Goal: Task Accomplishment & Management: Manage account settings

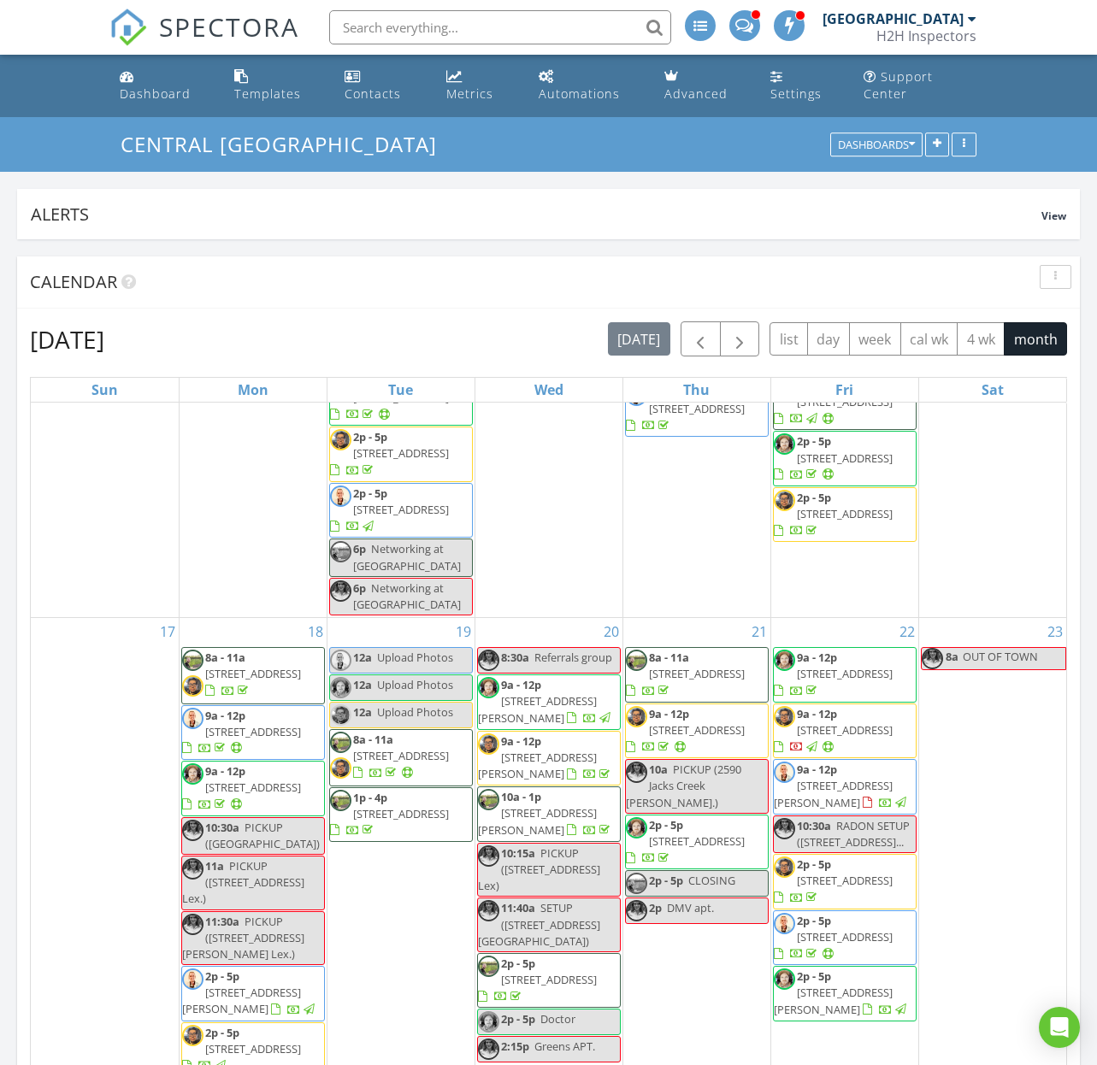
scroll to position [2174, 0]
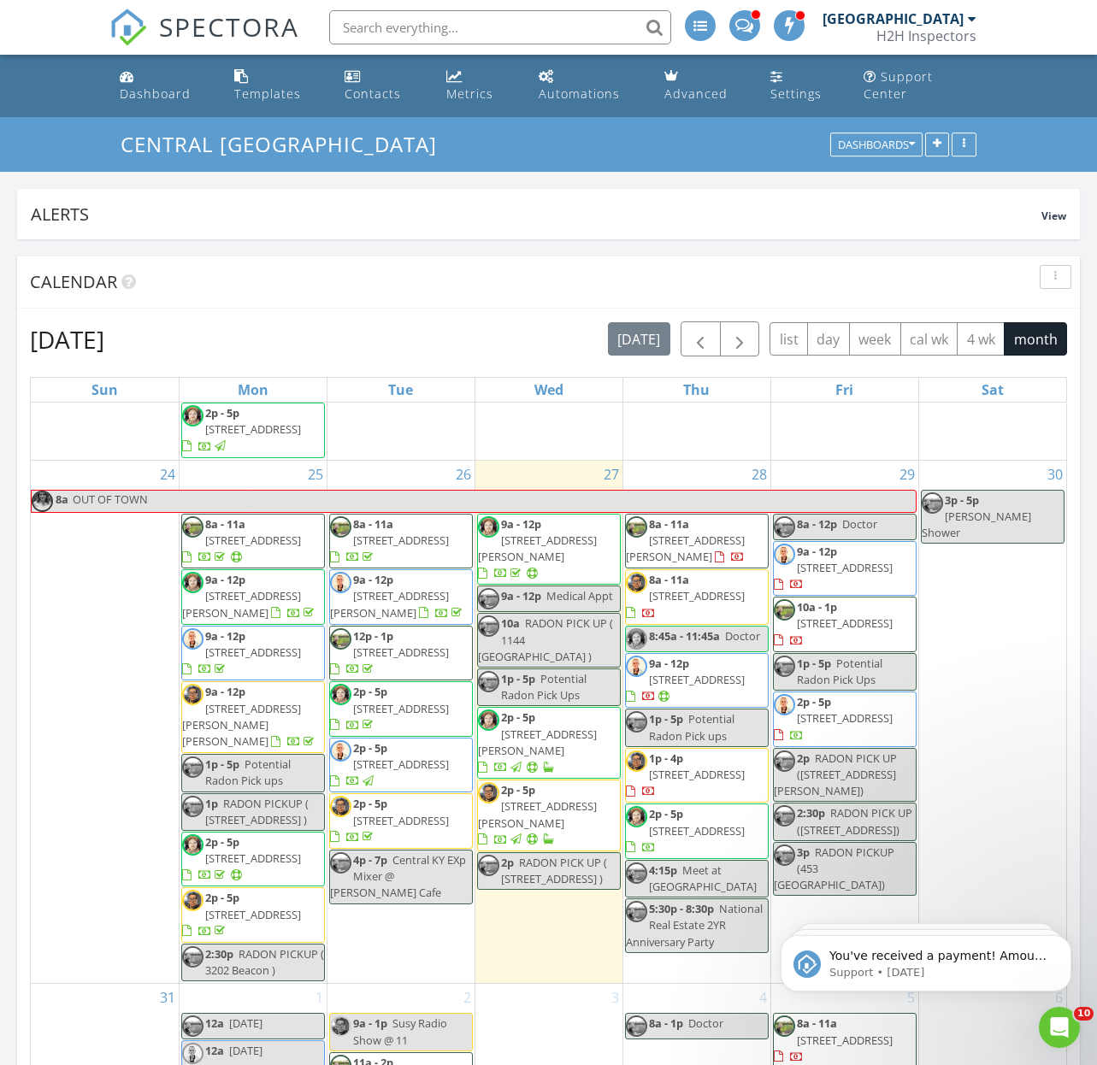
scroll to position [0, 0]
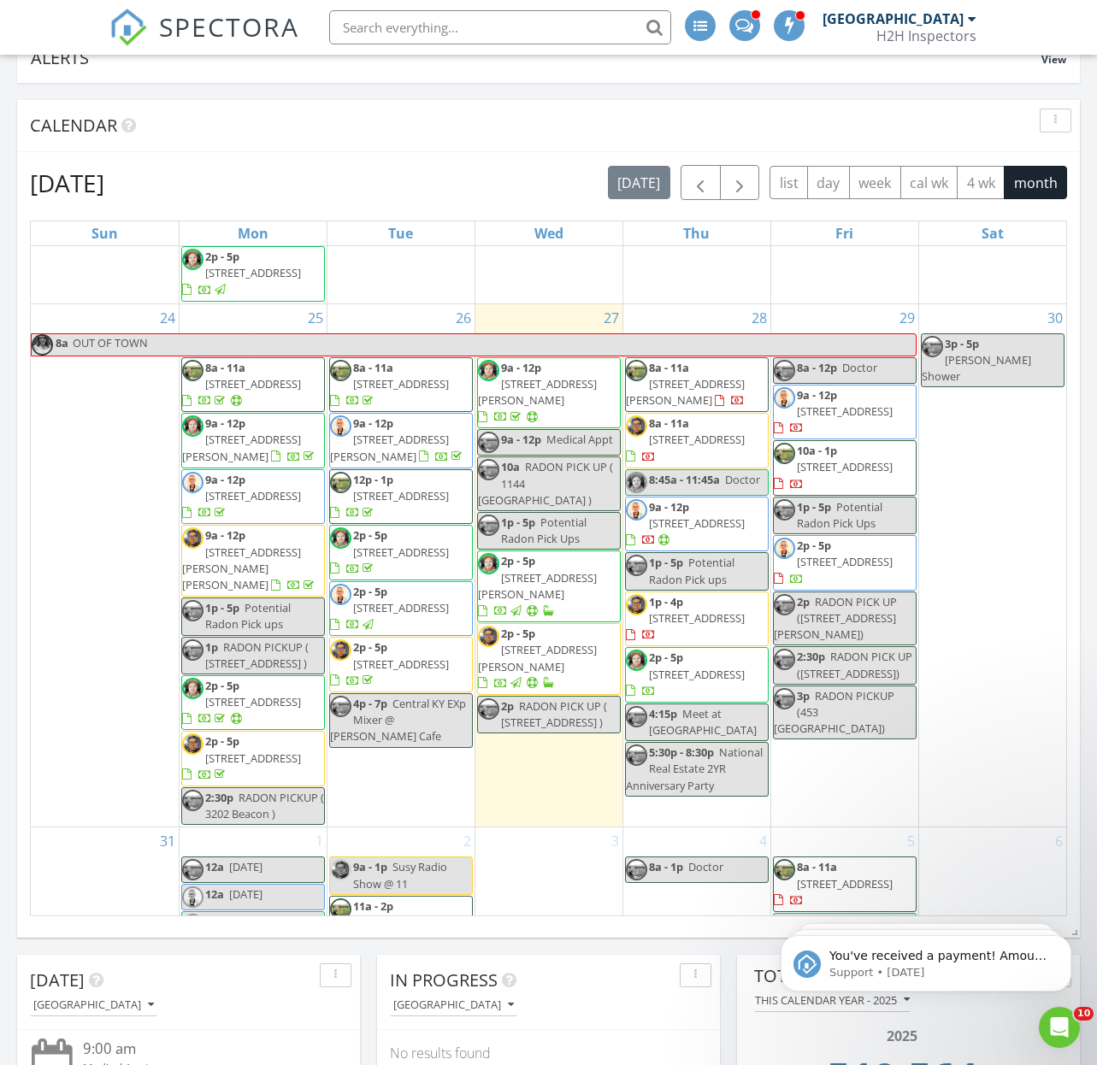
scroll to position [2286, 0]
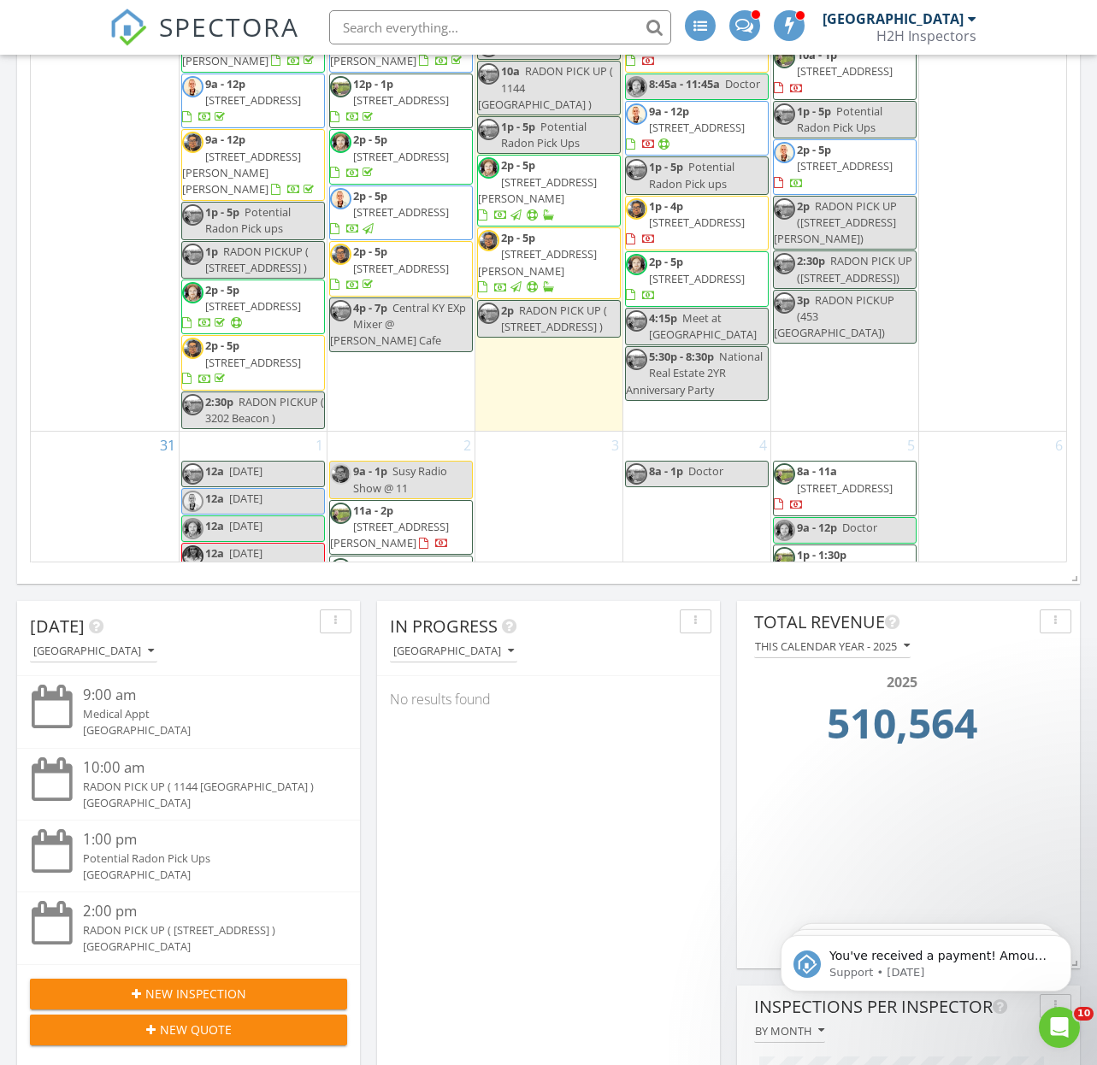
scroll to position [517, 0]
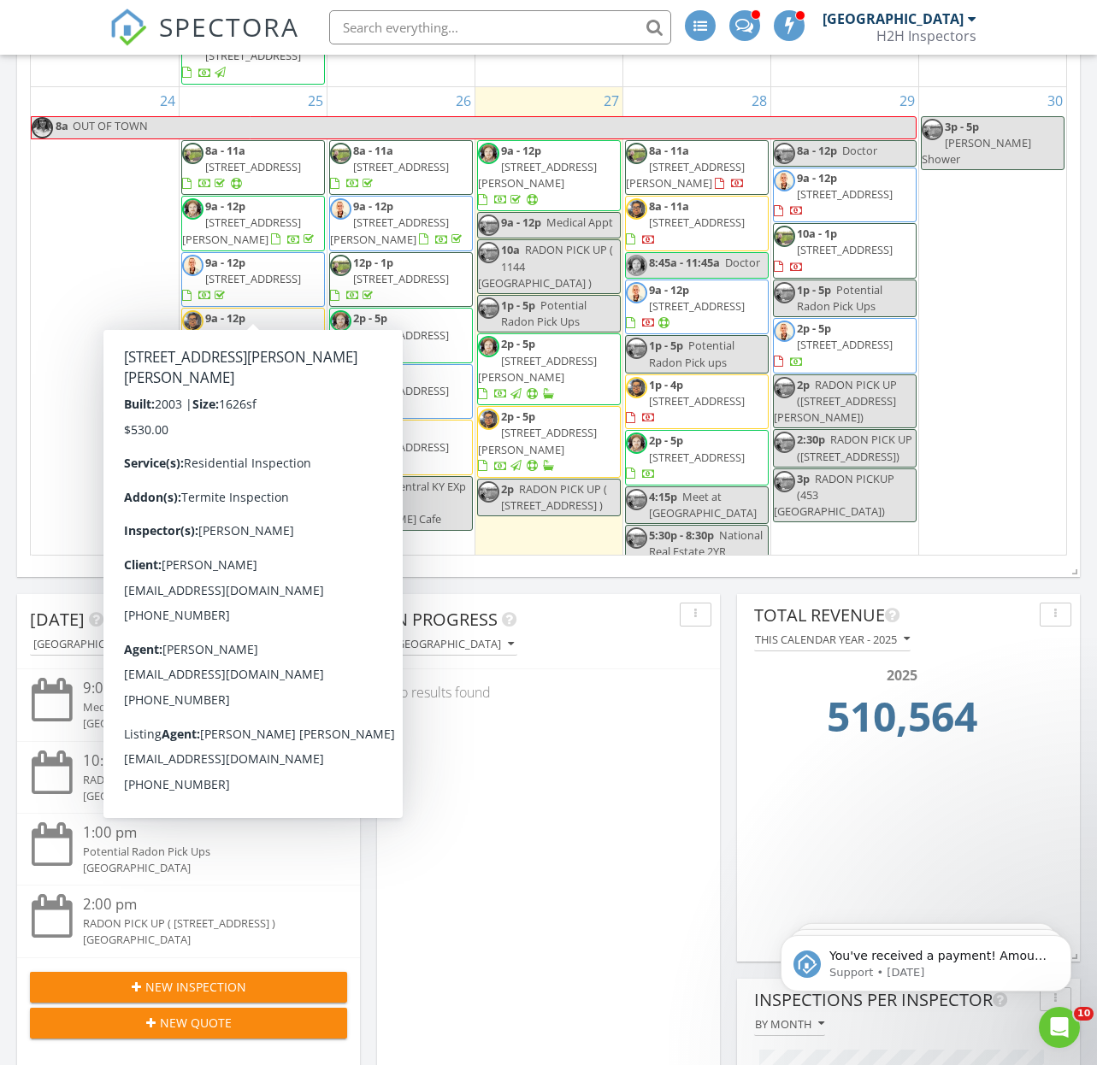
click at [256, 327] on span "[STREET_ADDRESS][PERSON_NAME][PERSON_NAME]" at bounding box center [241, 351] width 119 height 48
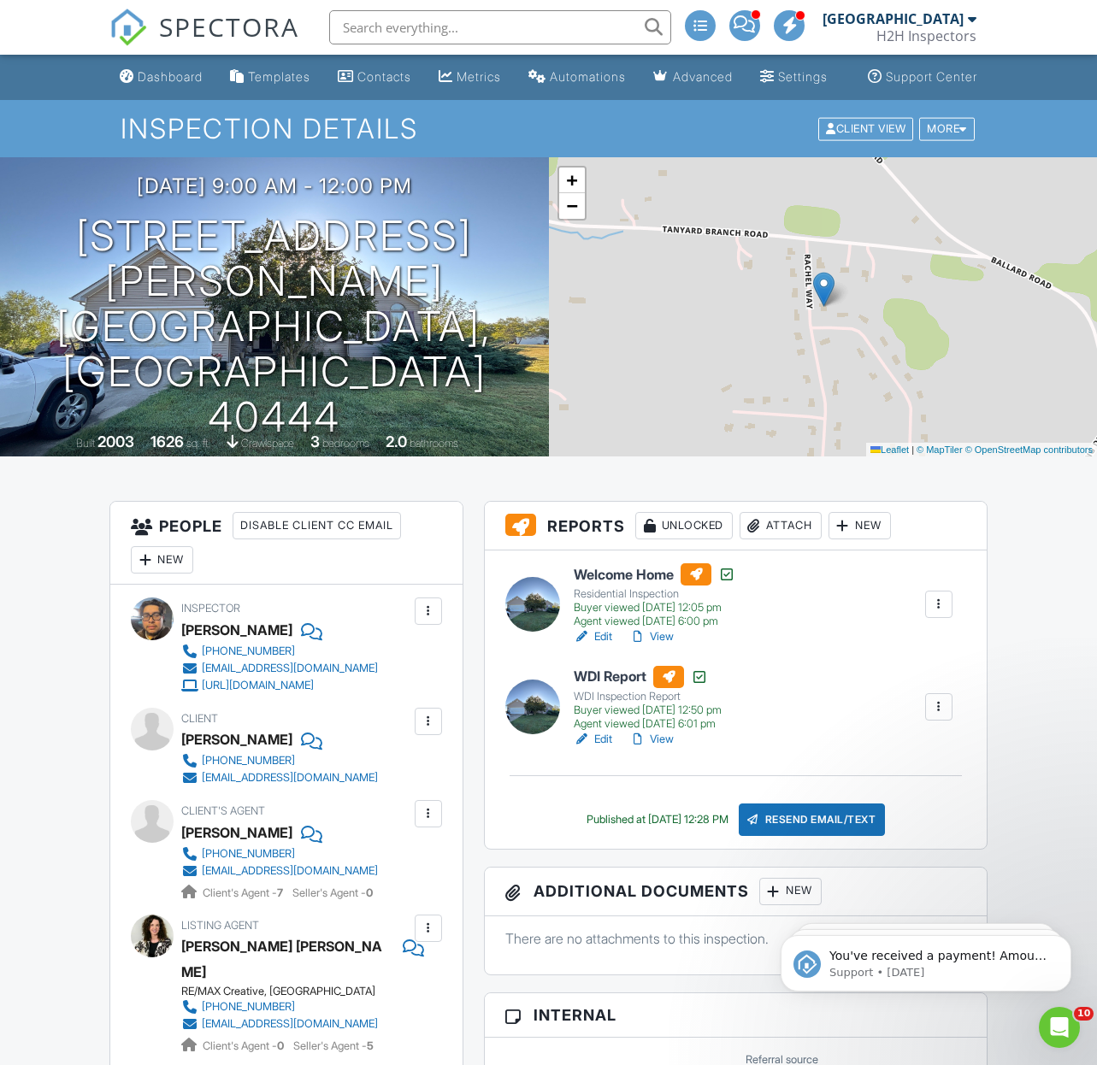
click at [671, 645] on link "View" at bounding box center [651, 636] width 44 height 17
click at [138, 84] on div "Dashboard" at bounding box center [170, 76] width 65 height 15
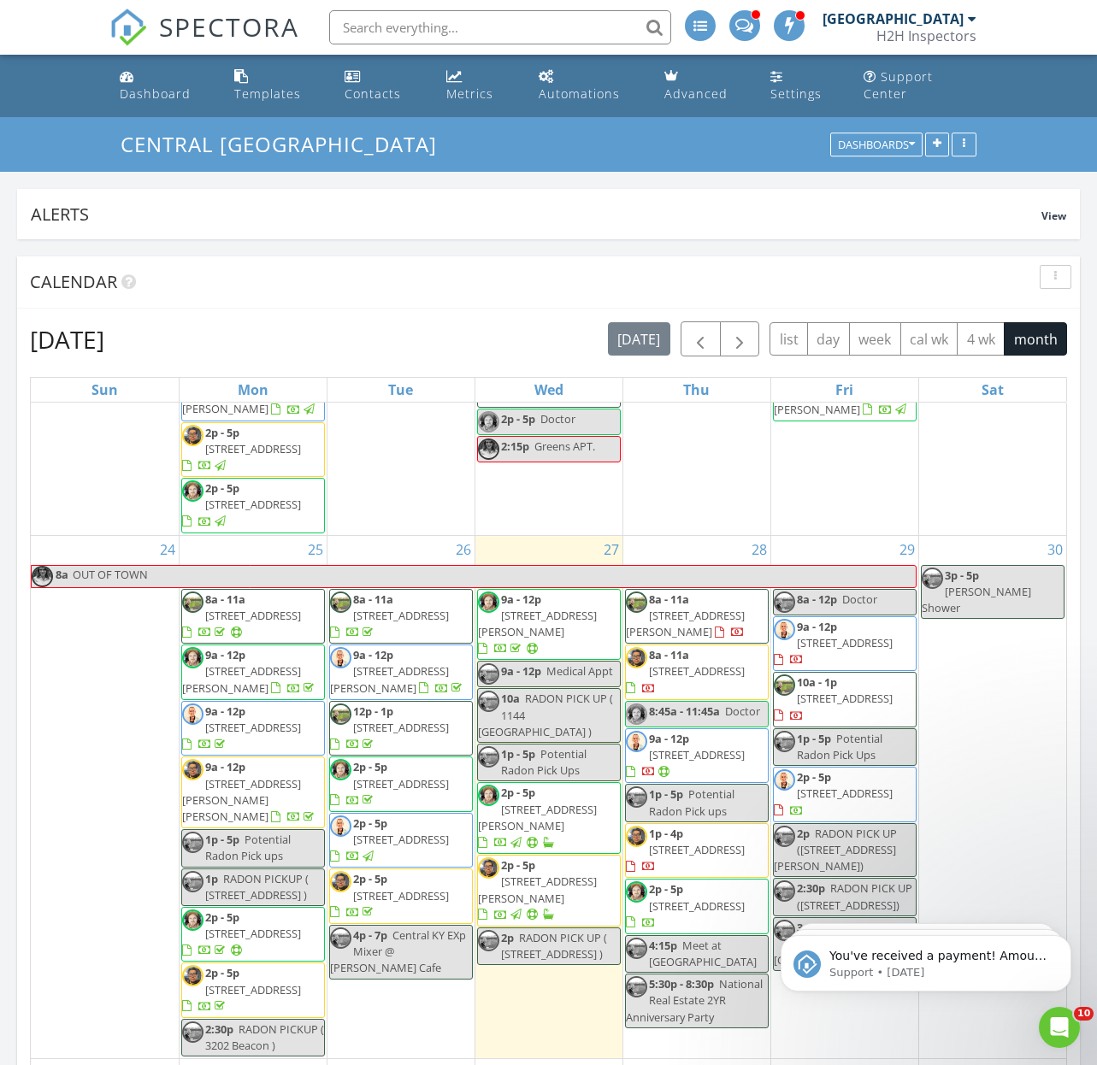
scroll to position [2166, 0]
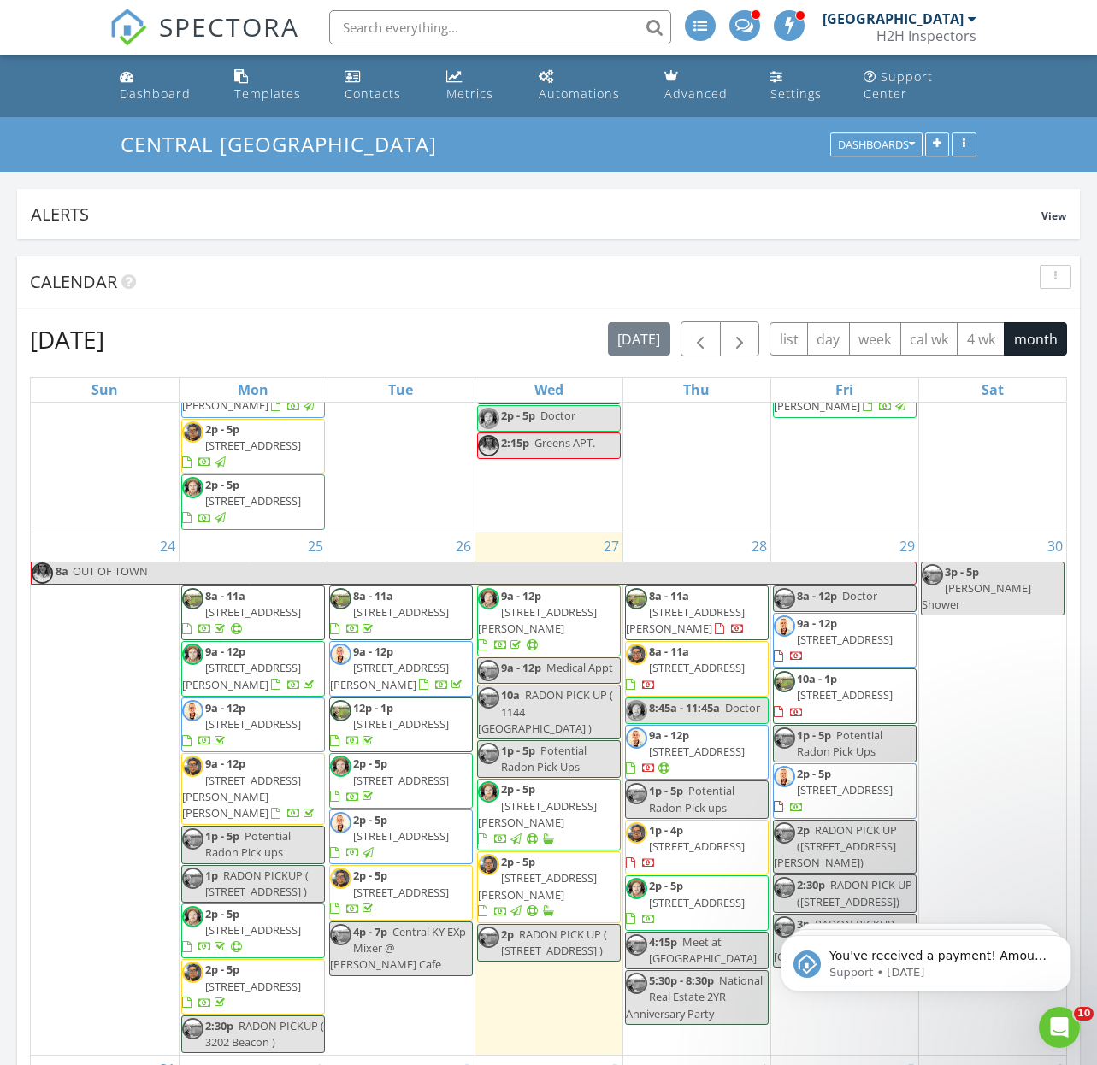
click at [268, 773] on span "93 Rachel Way, Lancaster 40444" at bounding box center [241, 797] width 119 height 48
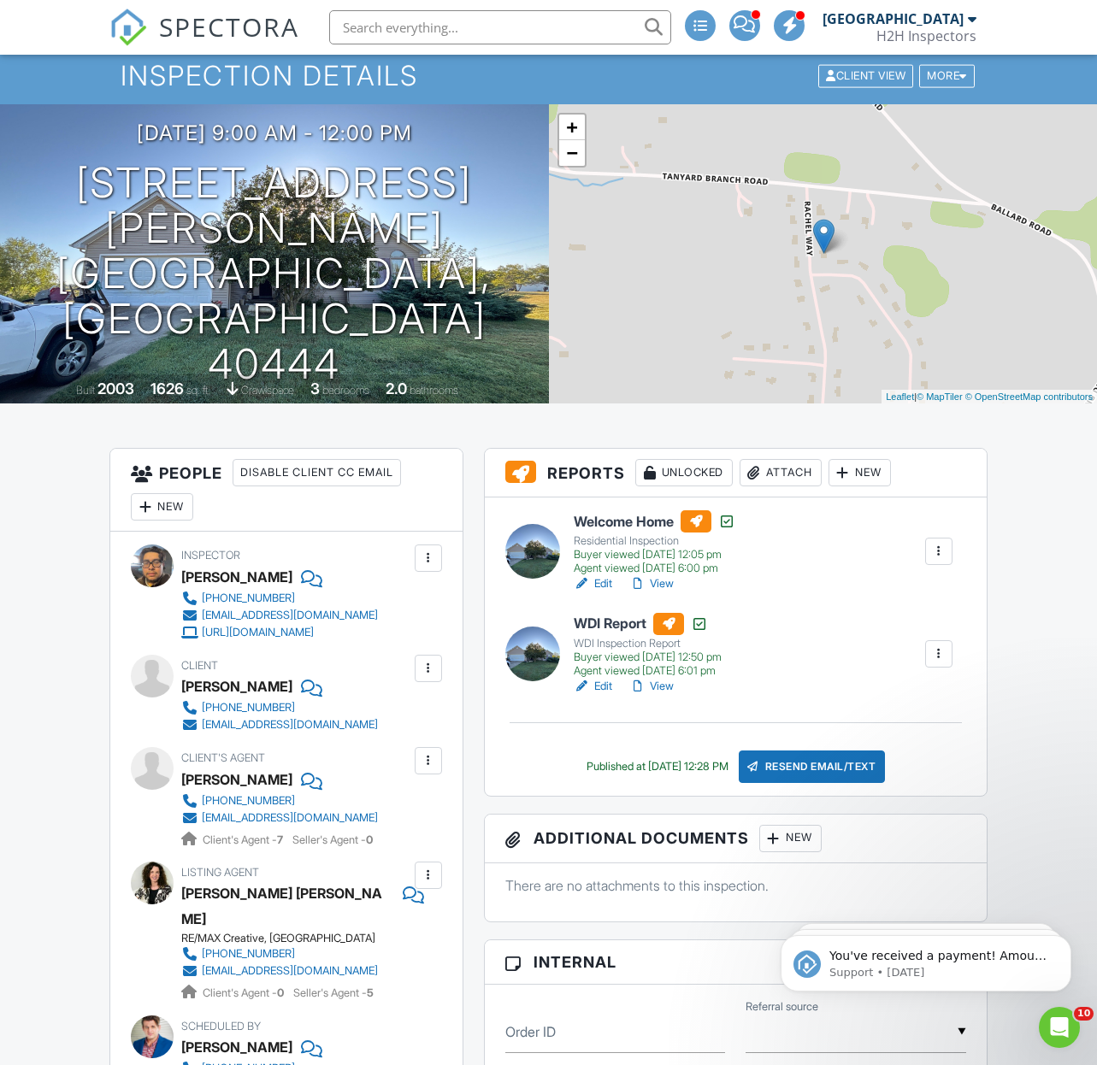
click at [663, 695] on link "View" at bounding box center [651, 686] width 44 height 17
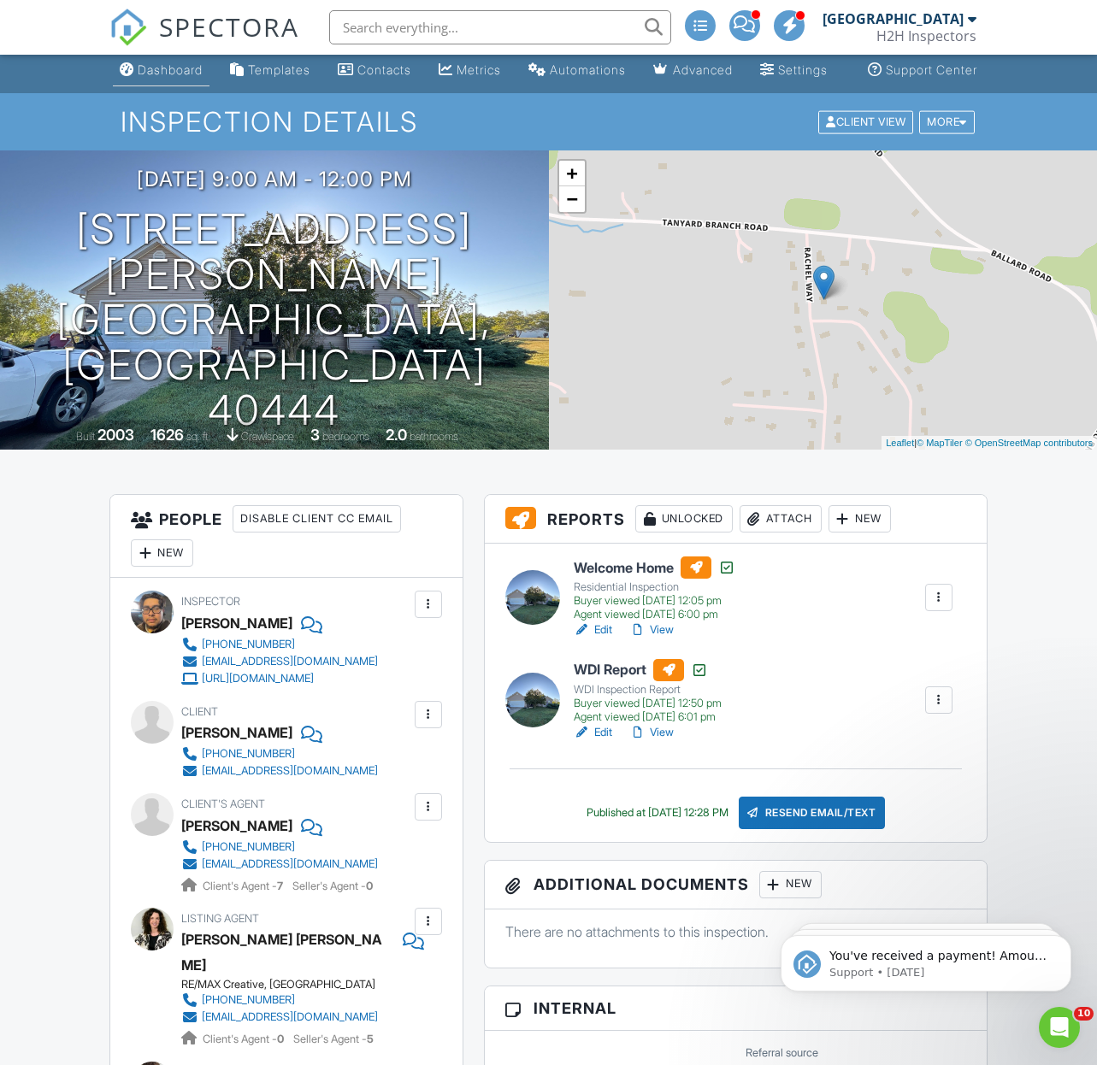
scroll to position [15, 0]
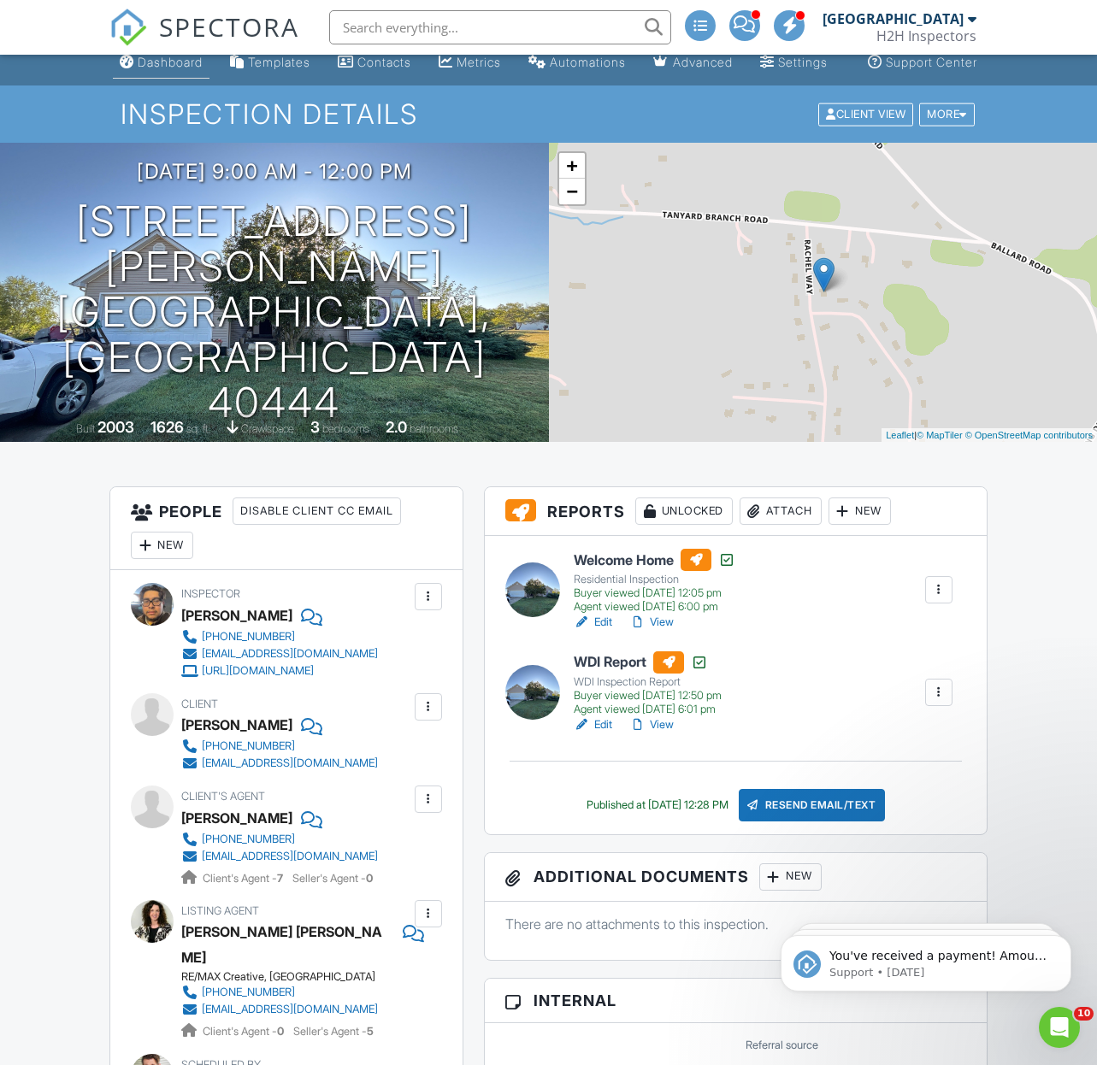
click at [131, 85] on li "Dashboard" at bounding box center [160, 62] width 103 height 45
click at [140, 69] on div "Dashboard" at bounding box center [170, 62] width 65 height 15
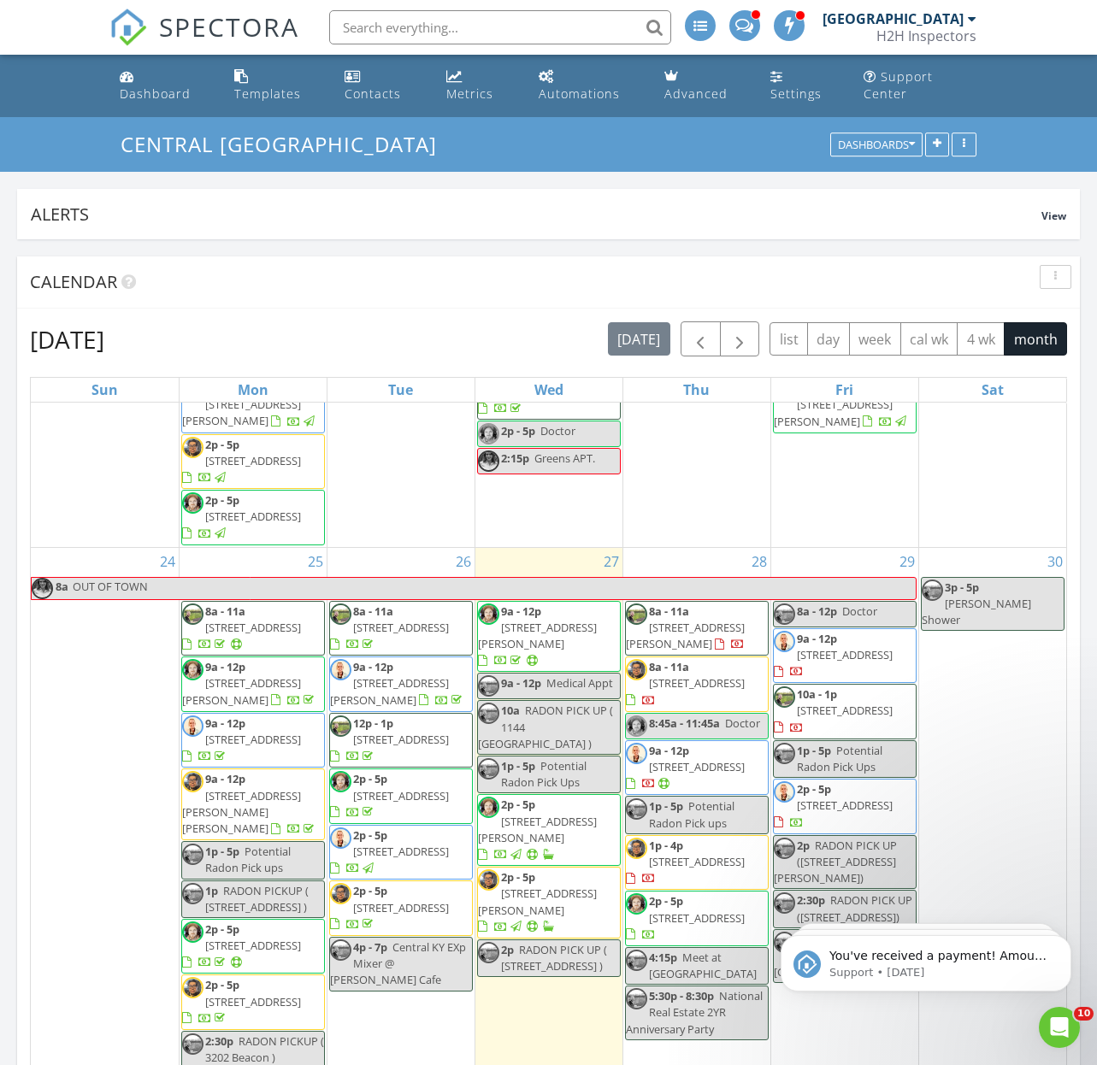
click at [429, 675] on span "[STREET_ADDRESS][PERSON_NAME]" at bounding box center [389, 691] width 119 height 32
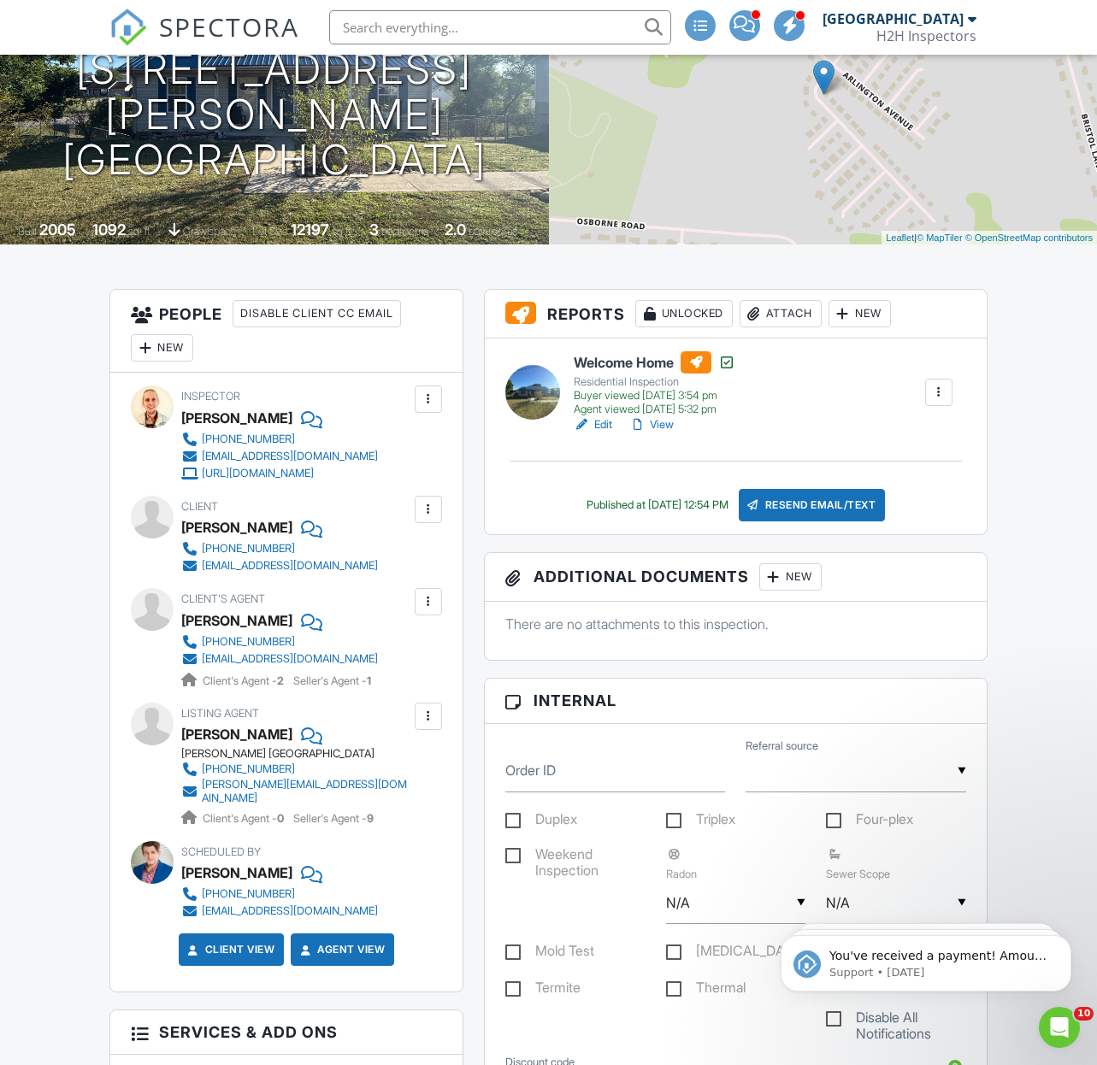
click at [469, 580] on div "People Disable Client CC Email New Inspector Client Client's Agent Listing Agen…" at bounding box center [286, 886] width 374 height 1194
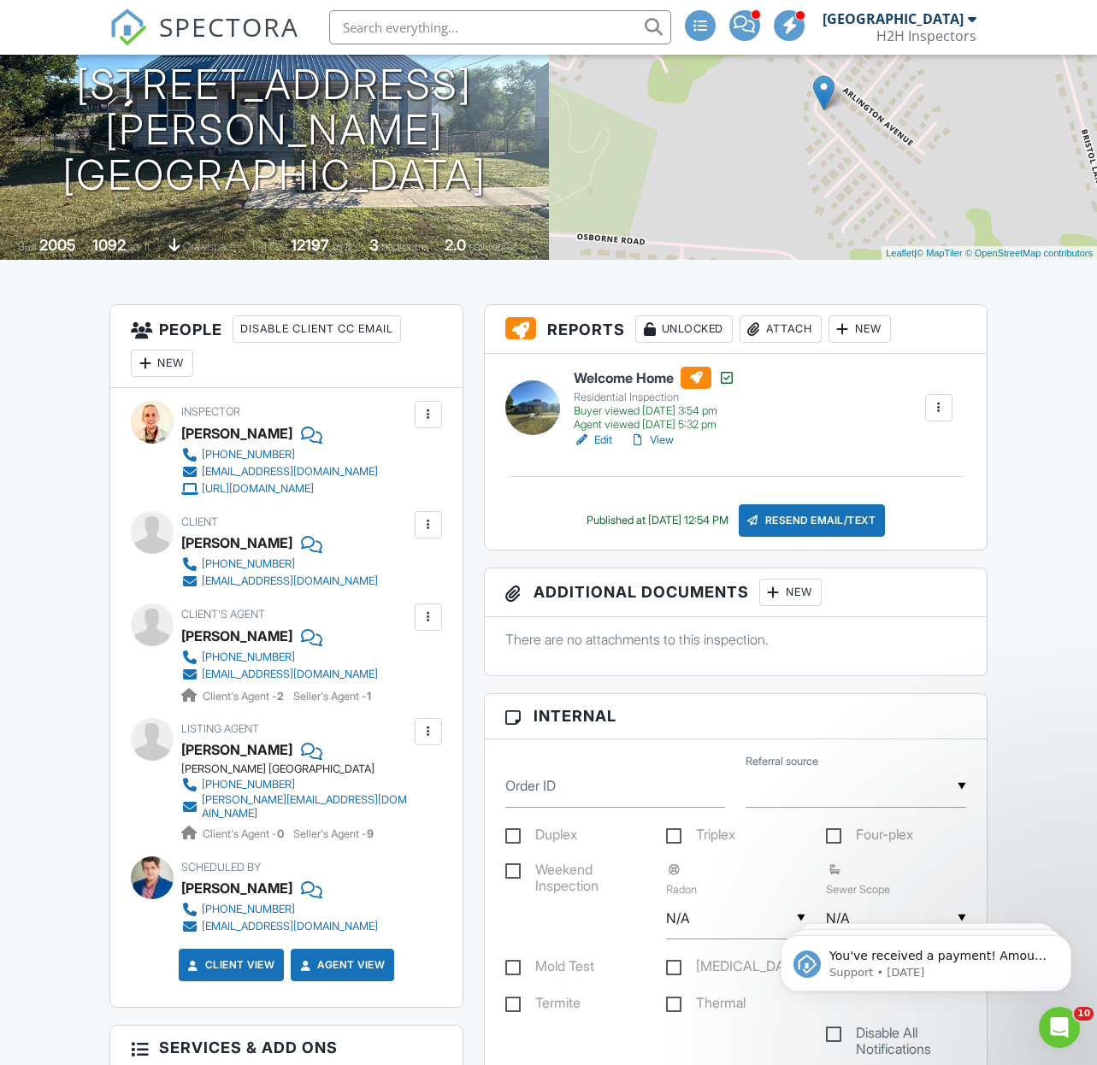
scroll to position [224, 0]
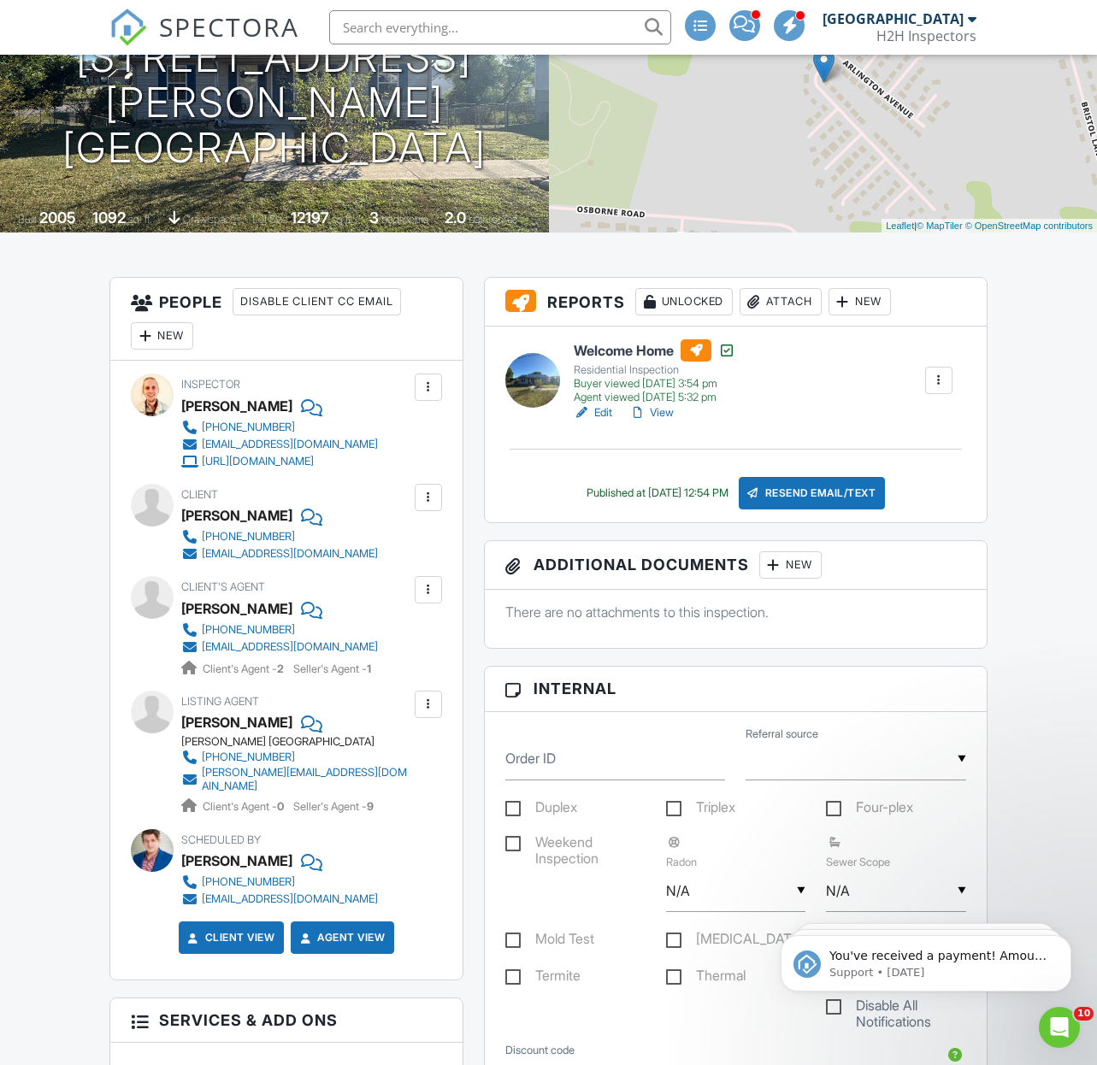
drag, startPoint x: 473, startPoint y: 315, endPoint x: 281, endPoint y: 384, distance: 203.6
click at [473, 315] on div "People Disable Client CC Email New Inspector Client Client's Agent Listing Agen…" at bounding box center [286, 874] width 374 height 1194
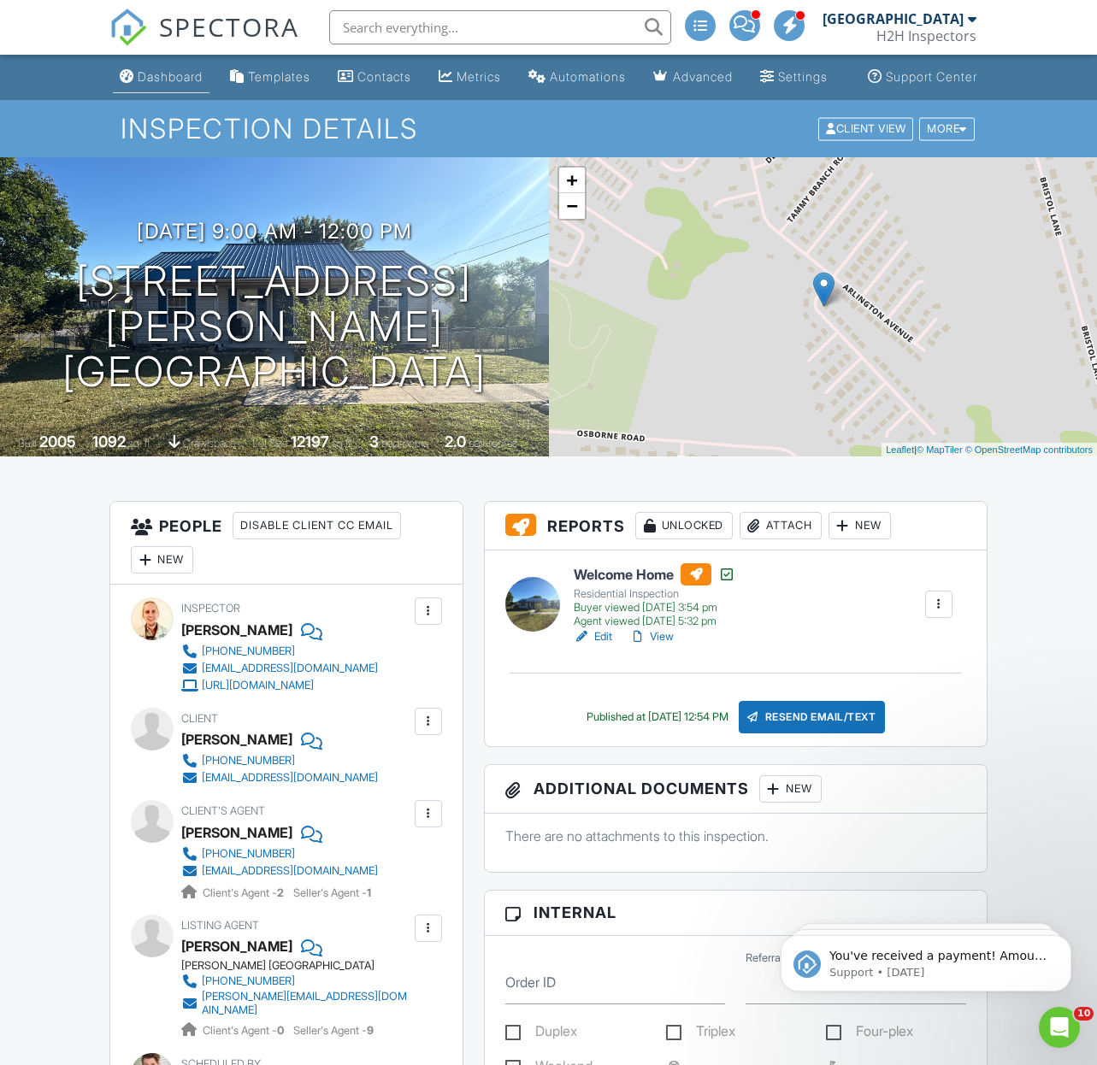
scroll to position [0, 0]
click at [156, 84] on div "Dashboard" at bounding box center [170, 76] width 65 height 15
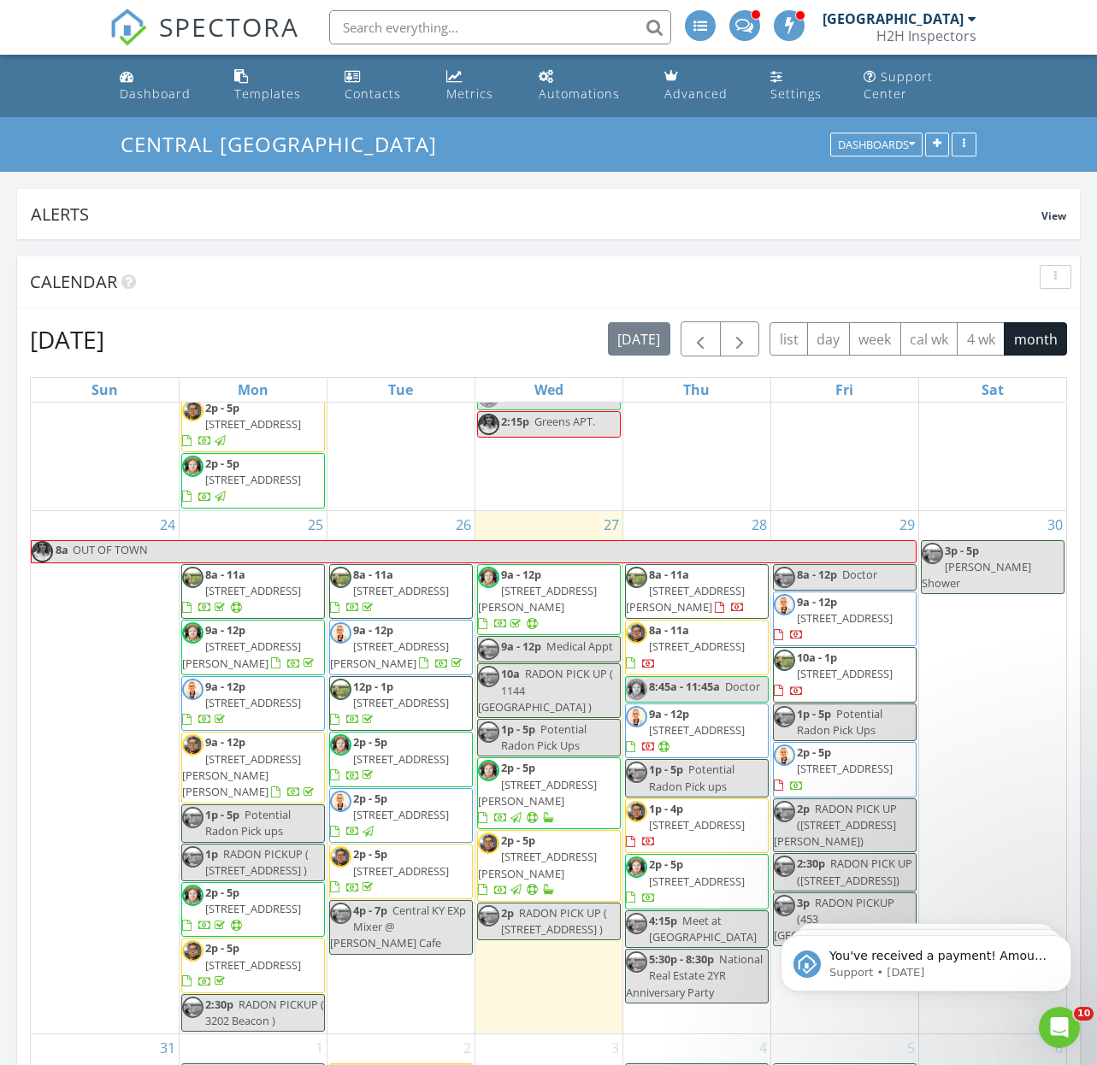
scroll to position [2168, 0]
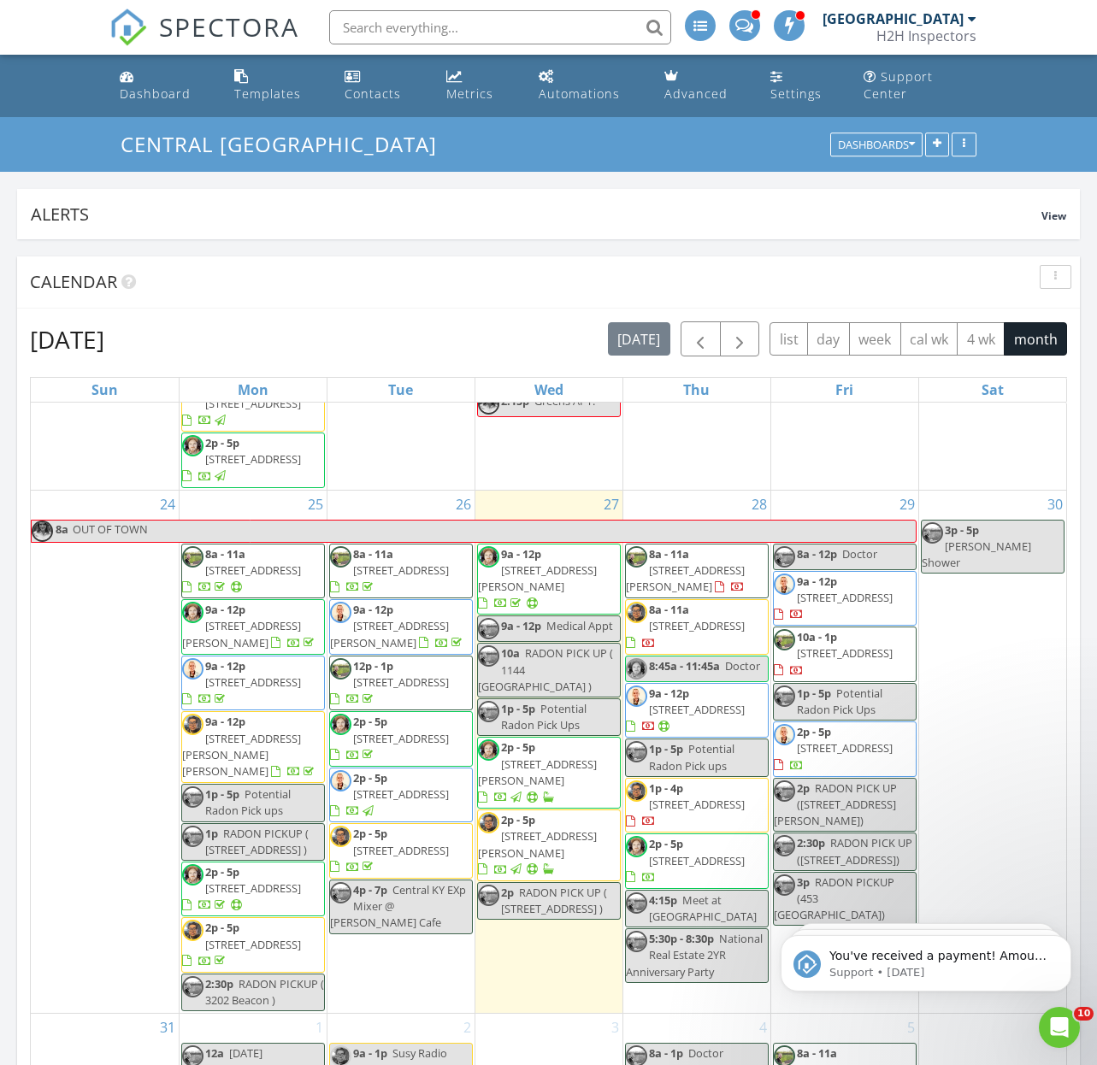
scroll to position [2230, 0]
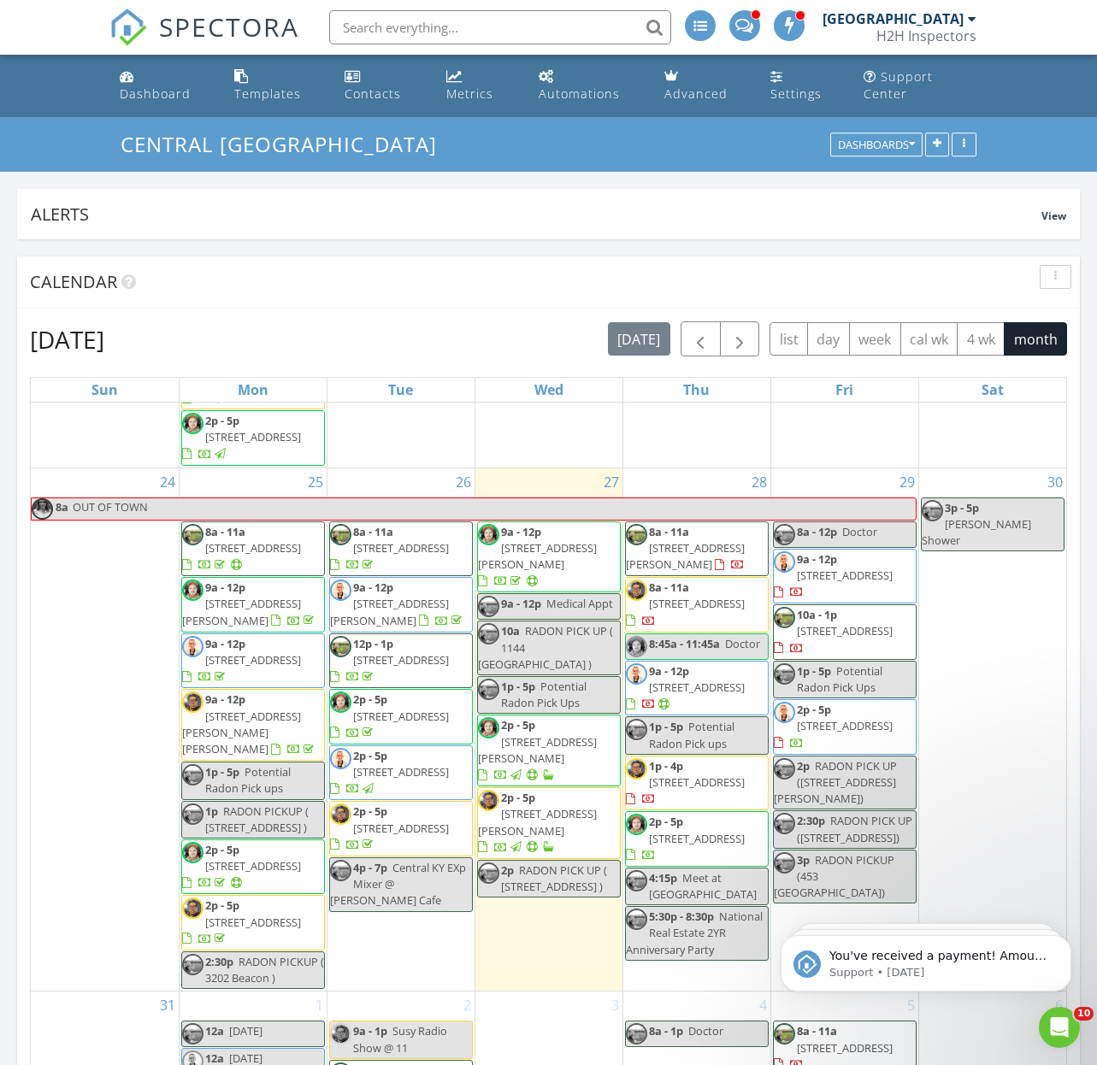
scroll to position [0, 0]
